Goal: Communication & Community: Answer question/provide support

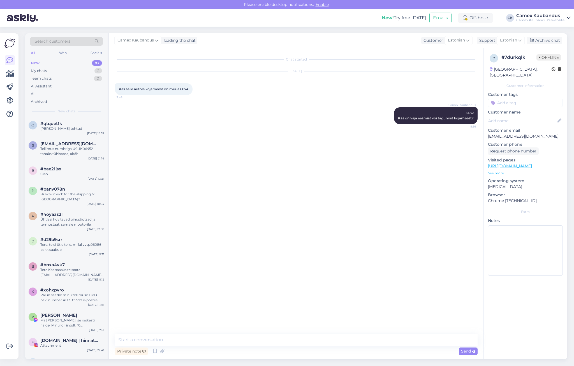
click at [268, 192] on div "Chat started [DATE] Kas selle autole kojameest on müüa 607A 7:45 Camex Kaubandu…" at bounding box center [299, 192] width 368 height 276
click at [332, 242] on div "Chat started [DATE] Kas selle autole kojameest on müüa 607A 7:45 Camex Kaubandu…" at bounding box center [299, 192] width 368 height 276
click at [128, 22] on div "New! Try free [DATE]: Emails Off-hour CK Camex Kaubandus Camex Kaubandus's webs…" at bounding box center [287, 17] width 574 height 17
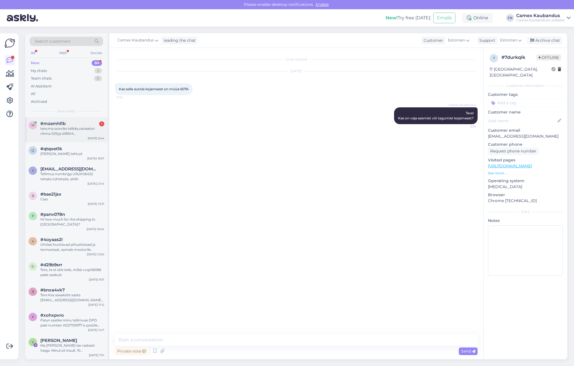
click at [62, 125] on span "#mzamhl1b" at bounding box center [52, 123] width 25 height 5
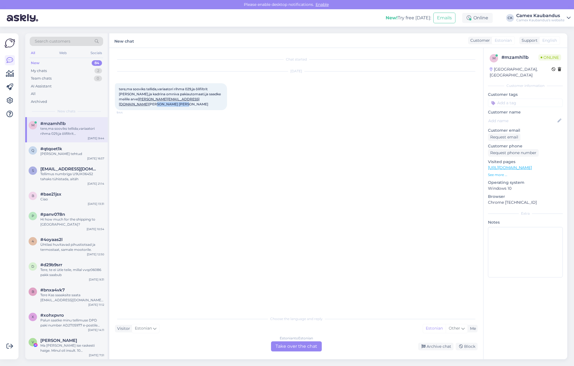
drag, startPoint x: 210, startPoint y: 101, endPoint x: 171, endPoint y: 104, distance: 39.4
click at [171, 104] on div "tere,ma sooviks tellida,variaatori rihma 029,ja õlifiltrit [PERSON_NAME],ja kad…" at bounding box center [171, 96] width 112 height 27
drag, startPoint x: 171, startPoint y: 104, endPoint x: 195, endPoint y: 115, distance: 26.9
click at [195, 115] on div "Chat started [DATE] tere,ma sooviks tellida,variaatori rihma 029,ja õlifiltrit …" at bounding box center [299, 181] width 368 height 255
click at [294, 349] on div "Estonian to Estonian Take over the chat" at bounding box center [296, 347] width 51 height 10
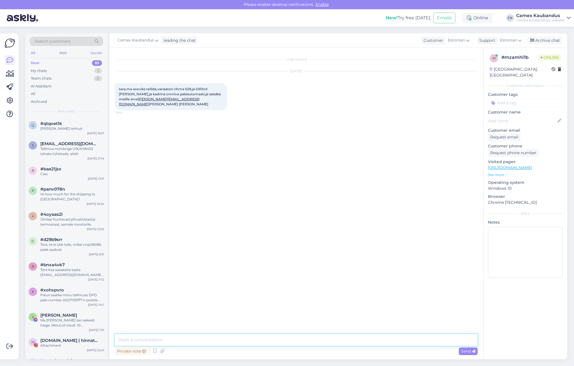
click at [191, 342] on textarea at bounding box center [296, 340] width 363 height 12
drag, startPoint x: 273, startPoint y: 340, endPoint x: 223, endPoint y: 342, distance: 50.5
click at [223, 342] on textarea "Kas Te soovite Prantsuse või Indoneesia rihma. Prantsuse [PERSON_NAME]" at bounding box center [296, 340] width 363 height 12
type textarea "Kas Te soovite kvaliteetset rihma või odavamat?"
drag, startPoint x: 233, startPoint y: 342, endPoint x: 36, endPoint y: 351, distance: 197.1
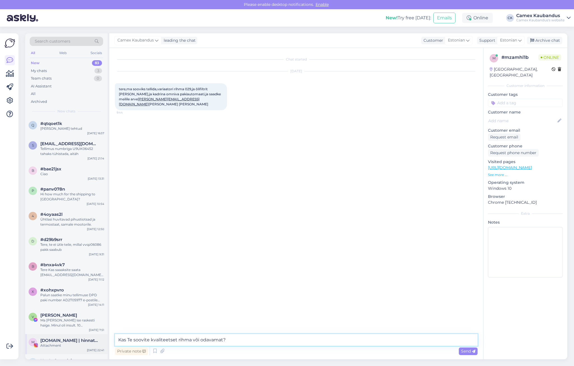
click at [36, 351] on div "Search customers All Web Socials New 83 My chats 3 Team chats 0 AI Assistant Al…" at bounding box center [296, 196] width 542 height 326
click at [266, 206] on div "Chat started [DATE] tere,ma sooviks tellida,variaatori rihma 029,ja õlifiltrit …" at bounding box center [299, 192] width 368 height 276
click at [49, 69] on div "My chats 3" at bounding box center [66, 71] width 73 height 8
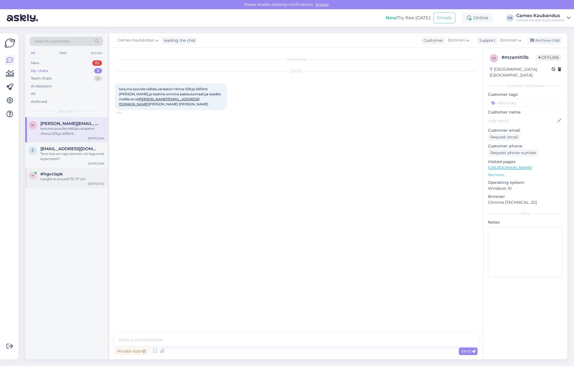
click at [74, 178] on div "Lenght is around 75-77 cm" at bounding box center [72, 179] width 64 height 5
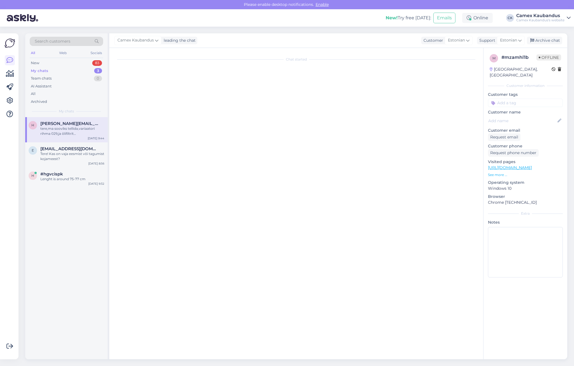
scroll to position [1088, 0]
